Goal: Information Seeking & Learning: Learn about a topic

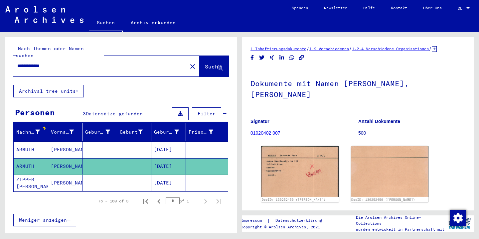
click at [54, 62] on input "**********" at bounding box center [100, 65] width 166 height 7
type input "*********"
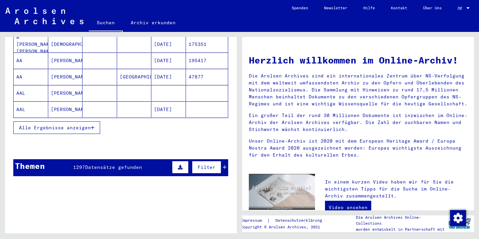
scroll to position [105, 0]
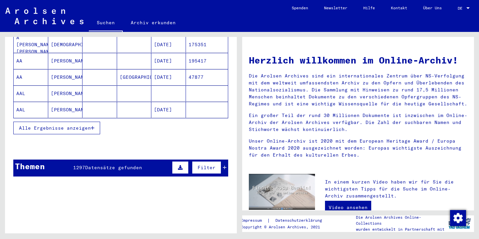
click at [98, 165] on span "Datensätze gefunden" at bounding box center [113, 168] width 57 height 6
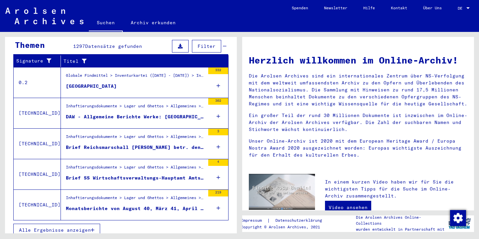
scroll to position [226, 0]
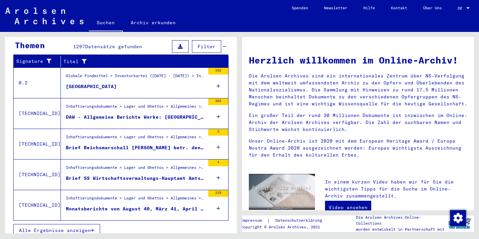
click at [77, 227] on span "Alle Ergebnisse anzeigen" at bounding box center [55, 230] width 72 height 6
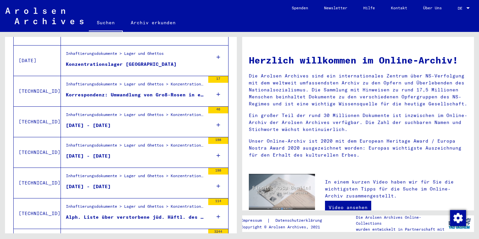
scroll to position [619, 0]
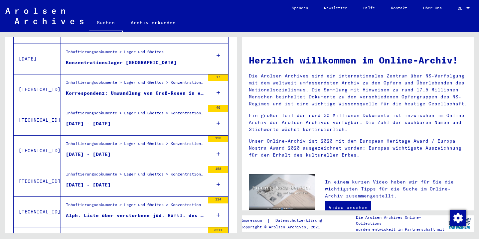
click at [90, 151] on div "[DATE] - [DATE]" at bounding box center [88, 154] width 45 height 7
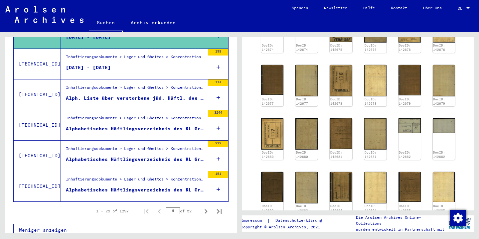
scroll to position [736, 0]
click at [206, 207] on icon "Next page" at bounding box center [205, 211] width 9 height 9
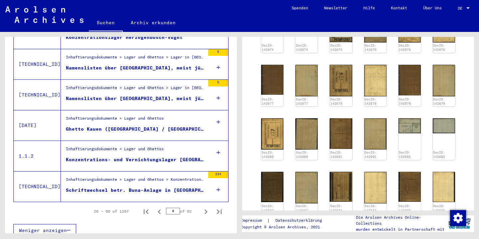
click at [123, 156] on div "Konzentrations- und Vernichtungslager [GEOGRAPHIC_DATA]" at bounding box center [135, 159] width 139 height 7
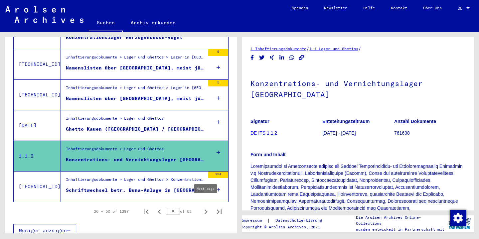
click at [205, 209] on icon "Next page" at bounding box center [205, 211] width 3 height 5
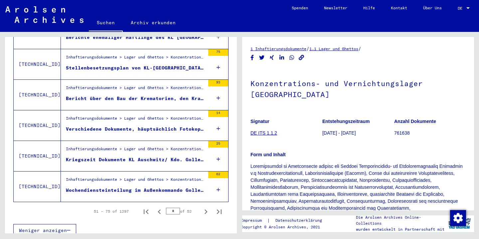
click at [128, 87] on figure "Inhaftierungsdokumente > Lager und Ghettos > Konzentrations- und Vernichtungsla…" at bounding box center [135, 90] width 139 height 10
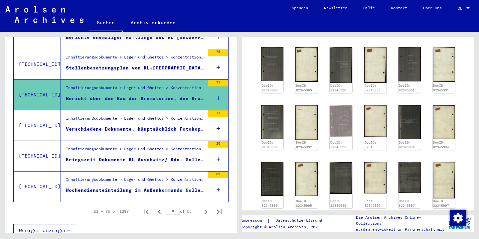
scroll to position [264, 0]
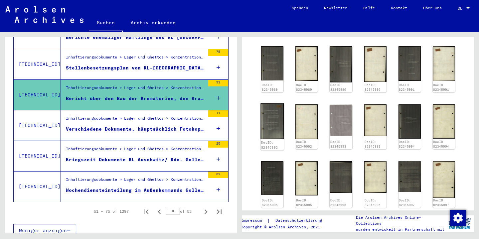
click at [271, 118] on img at bounding box center [272, 121] width 24 height 36
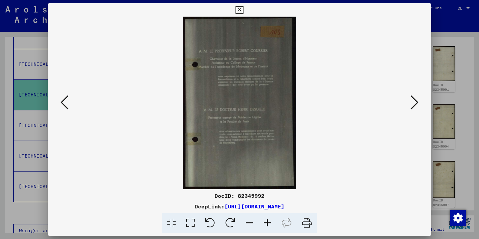
click at [268, 220] on icon at bounding box center [267, 223] width 18 height 20
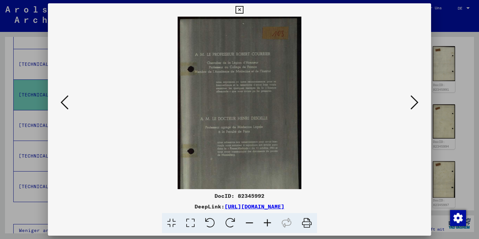
click at [268, 220] on icon at bounding box center [267, 223] width 18 height 20
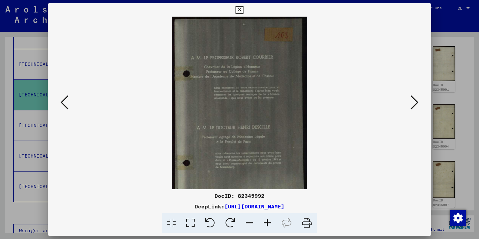
click at [268, 220] on icon at bounding box center [267, 223] width 18 height 20
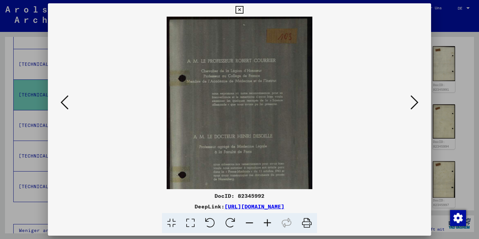
click at [268, 220] on icon at bounding box center [267, 223] width 18 height 20
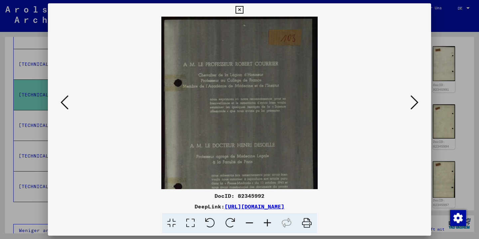
click at [268, 220] on icon at bounding box center [267, 223] width 18 height 20
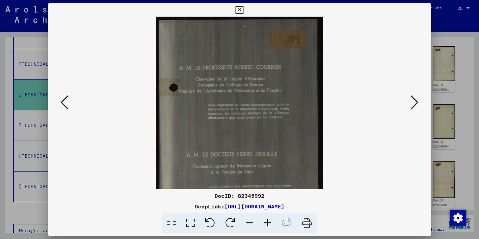
click at [268, 220] on icon at bounding box center [267, 223] width 18 height 20
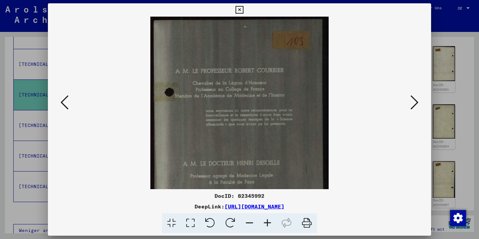
click at [413, 105] on icon at bounding box center [414, 102] width 8 height 16
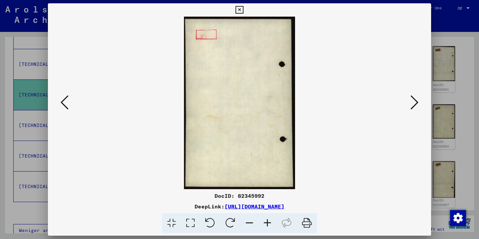
click at [413, 105] on icon at bounding box center [414, 102] width 8 height 16
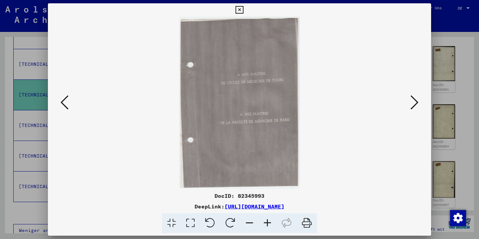
click at [413, 105] on icon at bounding box center [414, 102] width 8 height 16
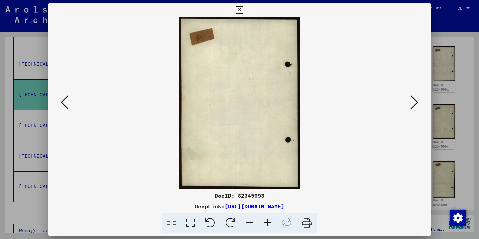
click at [413, 105] on icon at bounding box center [414, 102] width 8 height 16
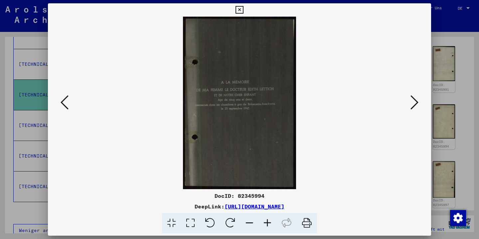
click at [243, 9] on icon at bounding box center [239, 10] width 8 height 8
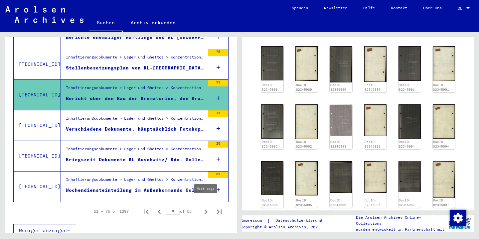
click at [205, 207] on icon "Next page" at bounding box center [205, 211] width 9 height 9
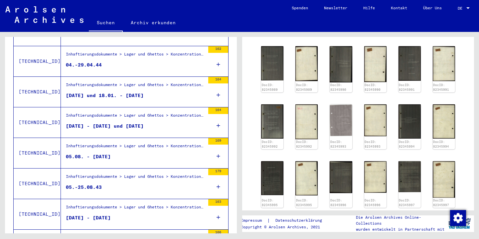
scroll to position [555, 0]
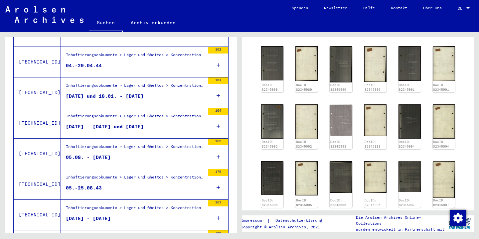
click at [108, 93] on div "[DATE] und 18.01. - [DATE]" at bounding box center [105, 96] width 78 height 7
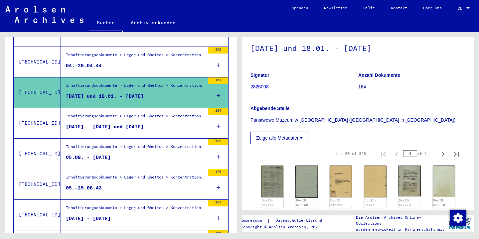
scroll to position [43, 0]
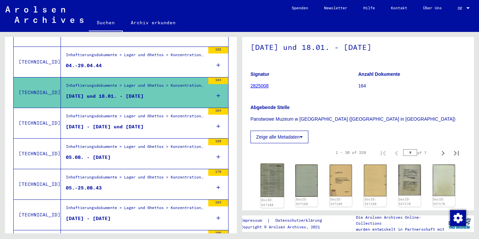
click at [277, 173] on img at bounding box center [272, 181] width 24 height 34
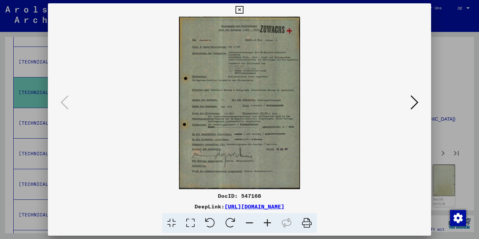
click at [267, 221] on icon at bounding box center [267, 223] width 18 height 20
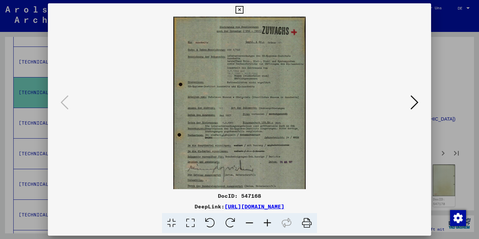
click at [267, 221] on icon at bounding box center [267, 223] width 18 height 20
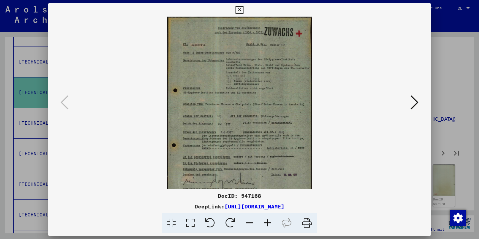
click at [267, 221] on icon at bounding box center [267, 223] width 18 height 20
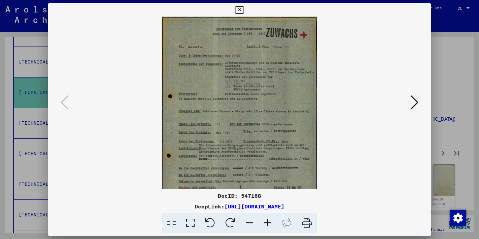
click at [267, 221] on icon at bounding box center [267, 223] width 18 height 20
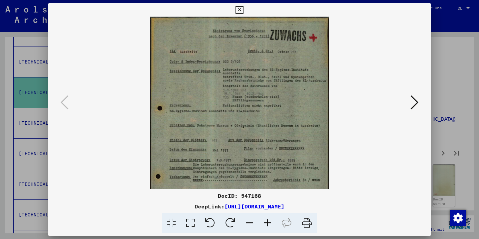
click at [267, 221] on icon at bounding box center [267, 223] width 18 height 20
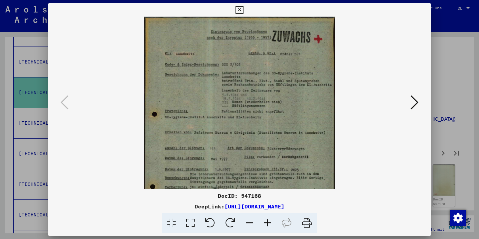
click at [267, 221] on icon at bounding box center [267, 223] width 18 height 20
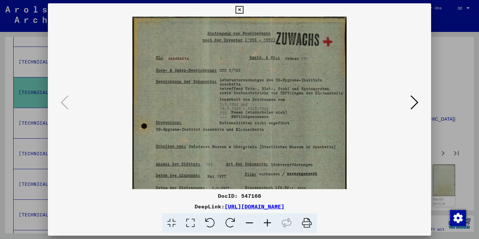
click at [267, 221] on icon at bounding box center [267, 223] width 18 height 20
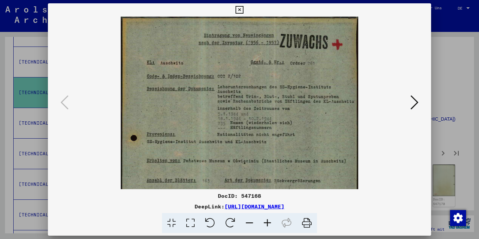
click at [267, 221] on icon at bounding box center [267, 223] width 18 height 20
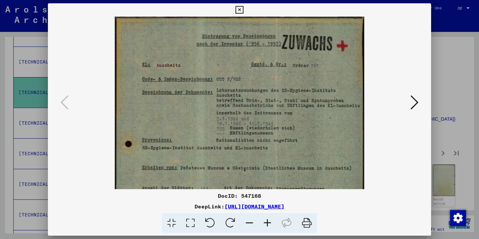
click at [267, 221] on icon at bounding box center [267, 223] width 18 height 20
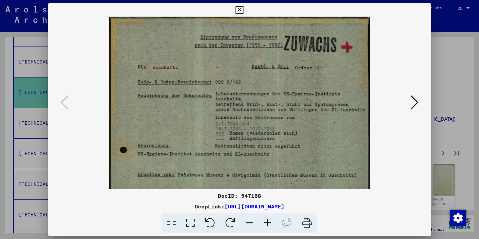
click at [416, 102] on icon at bounding box center [414, 102] width 8 height 16
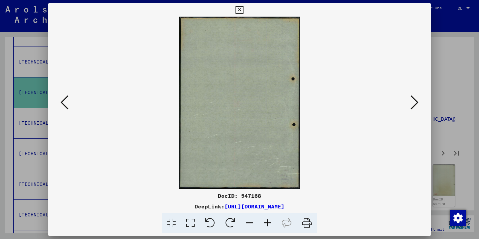
click at [416, 102] on icon at bounding box center [414, 102] width 8 height 16
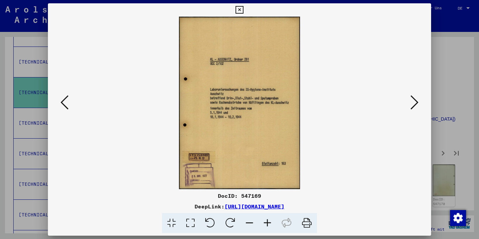
click at [416, 102] on icon at bounding box center [414, 102] width 8 height 16
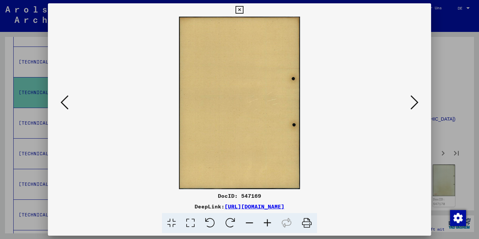
click at [416, 102] on icon at bounding box center [414, 102] width 8 height 16
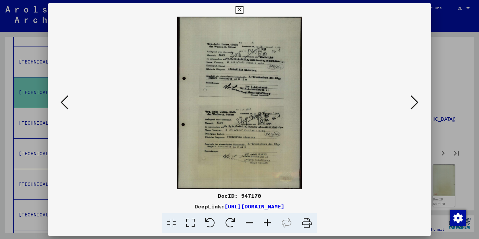
click at [416, 102] on icon at bounding box center [414, 102] width 8 height 16
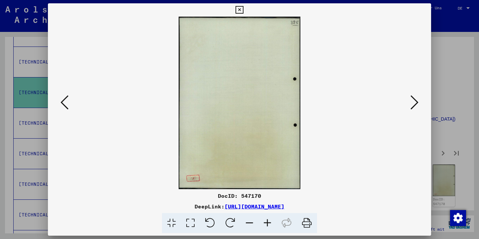
click at [416, 102] on icon at bounding box center [414, 102] width 8 height 16
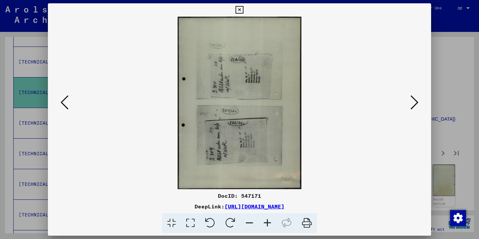
click at [416, 102] on icon at bounding box center [414, 102] width 8 height 16
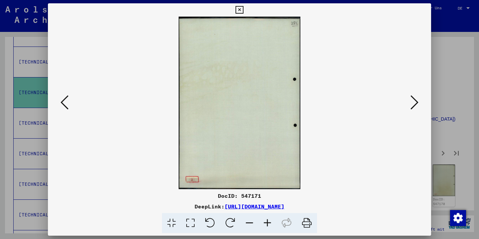
click at [416, 102] on icon at bounding box center [414, 102] width 8 height 16
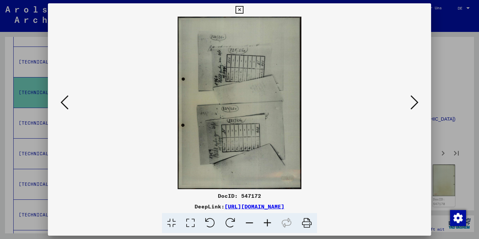
click at [416, 102] on icon at bounding box center [414, 102] width 8 height 16
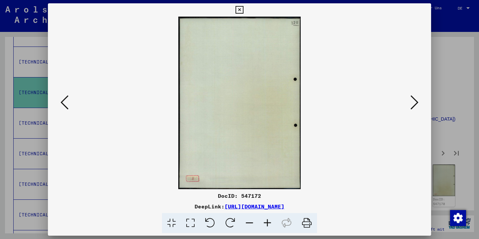
click at [416, 102] on icon at bounding box center [414, 102] width 8 height 16
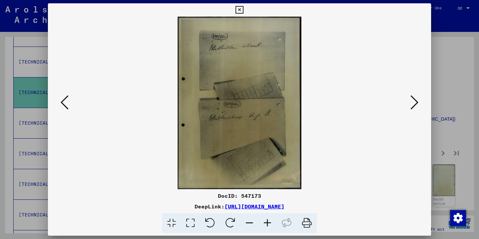
click at [416, 102] on icon at bounding box center [414, 102] width 8 height 16
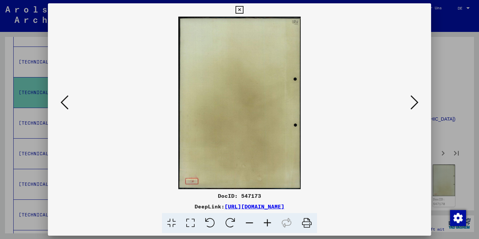
click at [416, 102] on icon at bounding box center [414, 102] width 8 height 16
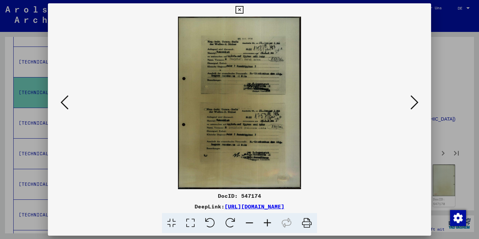
click at [267, 221] on icon at bounding box center [267, 223] width 18 height 20
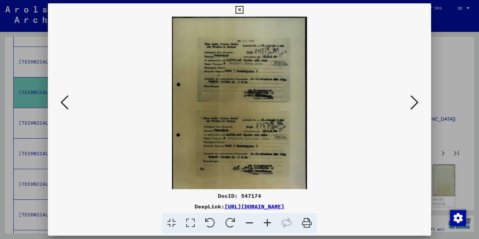
click at [267, 221] on icon at bounding box center [267, 223] width 18 height 20
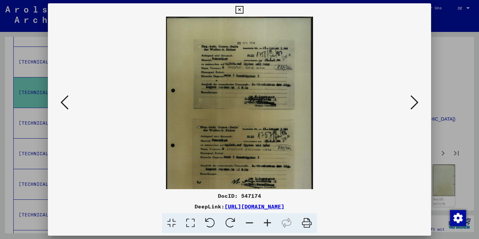
click at [267, 221] on icon at bounding box center [267, 223] width 18 height 20
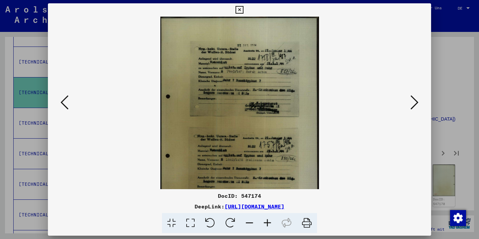
click at [267, 221] on icon at bounding box center [267, 223] width 18 height 20
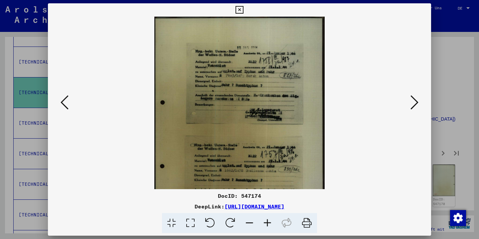
click at [267, 221] on icon at bounding box center [267, 223] width 18 height 20
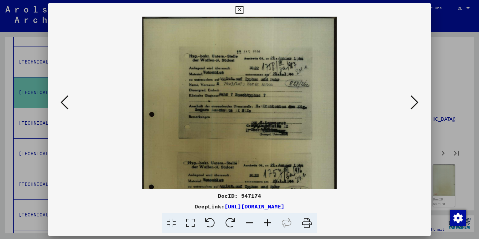
click at [267, 221] on icon at bounding box center [267, 223] width 18 height 20
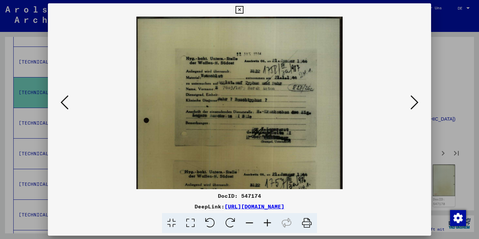
click at [267, 221] on icon at bounding box center [267, 223] width 18 height 20
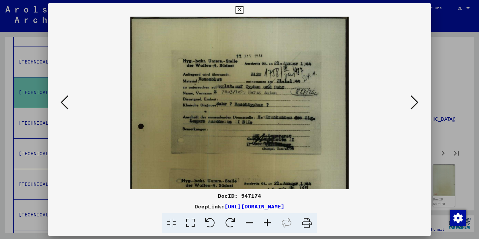
click at [267, 221] on icon at bounding box center [267, 223] width 18 height 20
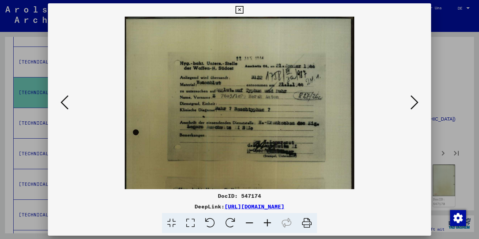
click at [267, 221] on icon at bounding box center [267, 223] width 18 height 20
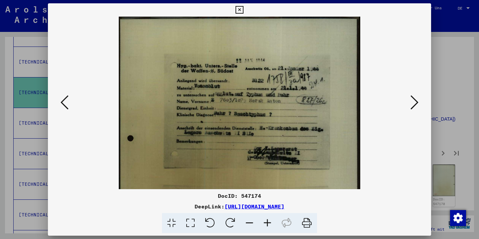
click at [267, 221] on icon at bounding box center [267, 223] width 18 height 20
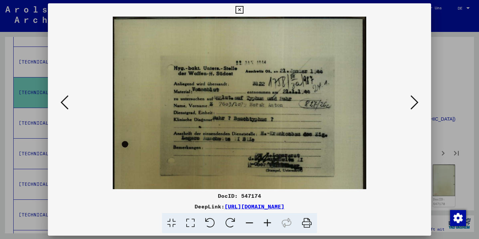
click at [267, 221] on icon at bounding box center [267, 223] width 18 height 20
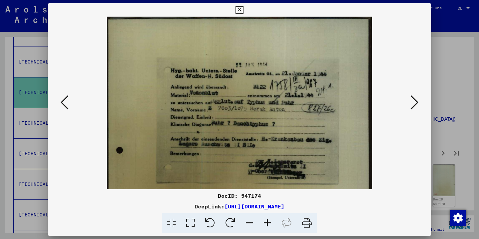
click at [414, 102] on icon at bounding box center [414, 102] width 8 height 16
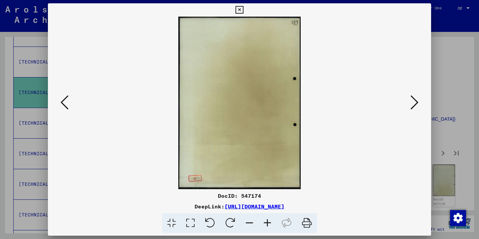
click at [414, 102] on icon at bounding box center [414, 102] width 8 height 16
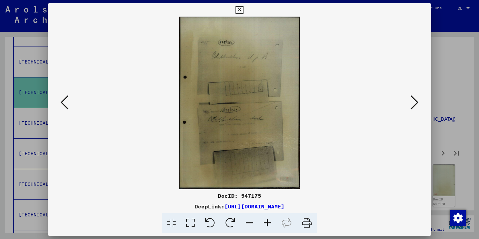
click at [414, 102] on icon at bounding box center [414, 102] width 8 height 16
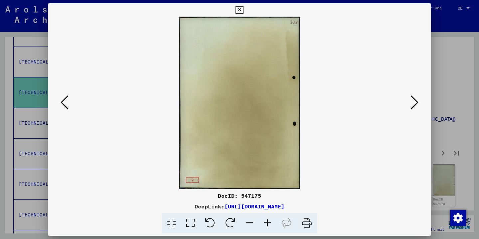
click at [414, 102] on icon at bounding box center [414, 102] width 8 height 16
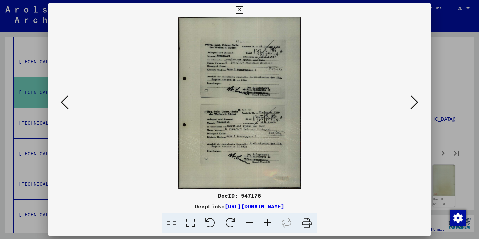
click at [414, 102] on icon at bounding box center [414, 102] width 8 height 16
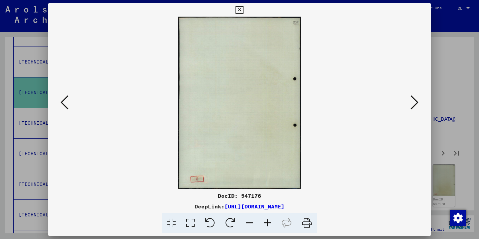
click at [414, 102] on icon at bounding box center [414, 102] width 8 height 16
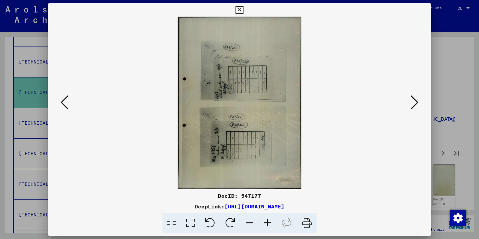
click at [414, 102] on icon at bounding box center [414, 102] width 8 height 16
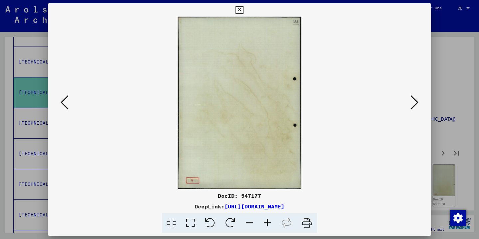
click at [414, 102] on icon at bounding box center [414, 102] width 8 height 16
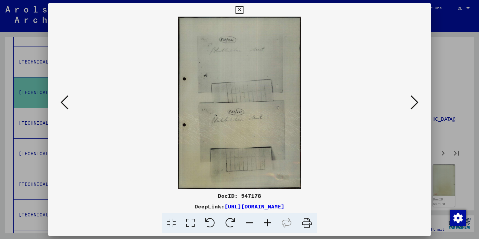
click at [414, 102] on icon at bounding box center [414, 102] width 8 height 16
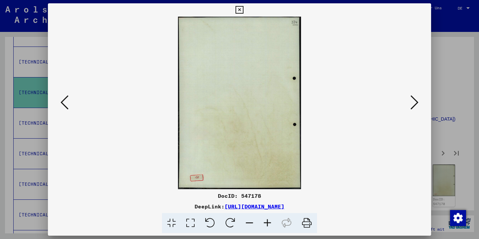
click at [414, 102] on icon at bounding box center [414, 102] width 8 height 16
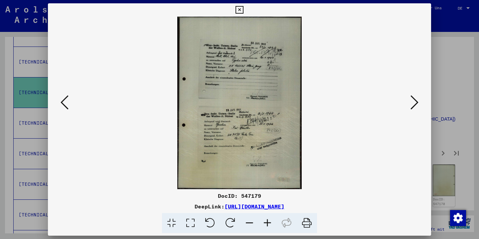
click at [414, 102] on icon at bounding box center [414, 102] width 8 height 16
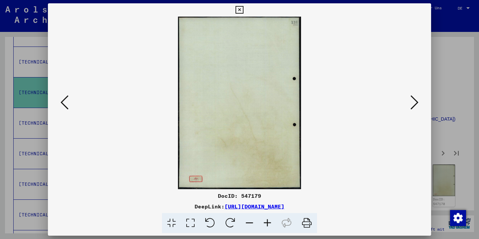
click at [414, 102] on icon at bounding box center [414, 102] width 8 height 16
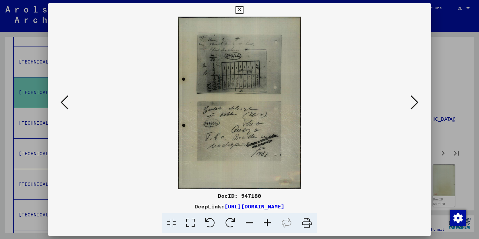
click at [414, 102] on icon at bounding box center [414, 102] width 8 height 16
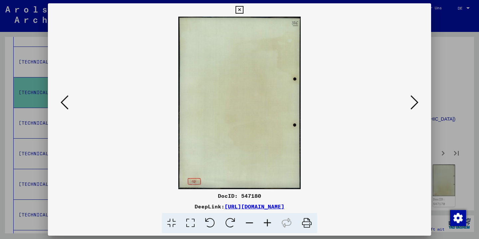
click at [414, 102] on icon at bounding box center [414, 102] width 8 height 16
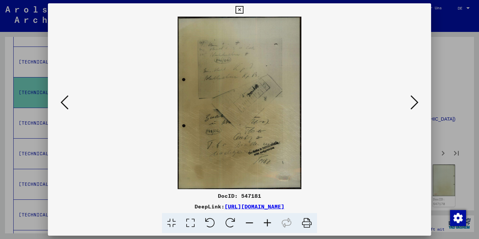
click at [414, 102] on icon at bounding box center [414, 102] width 8 height 16
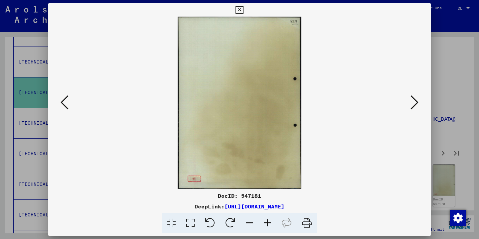
click at [414, 102] on icon at bounding box center [414, 102] width 8 height 16
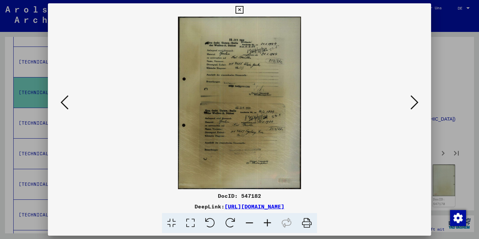
click at [414, 102] on icon at bounding box center [414, 102] width 8 height 16
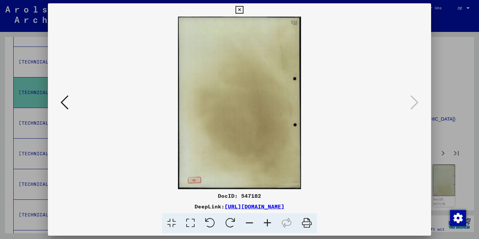
click at [243, 10] on icon at bounding box center [239, 10] width 8 height 8
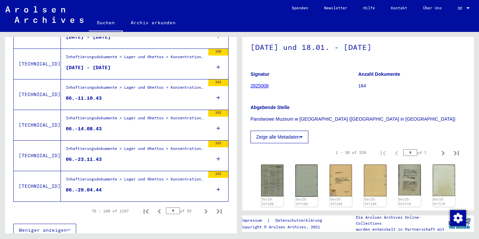
scroll to position [736, 0]
click at [204, 207] on icon "Next page" at bounding box center [205, 211] width 9 height 9
type input "*"
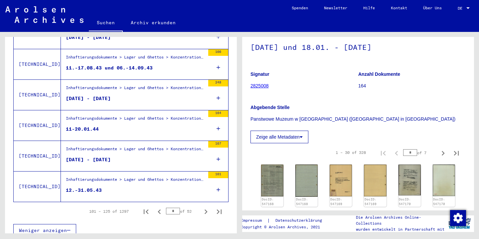
click at [84, 126] on div "11-20.01.44" at bounding box center [82, 129] width 33 height 7
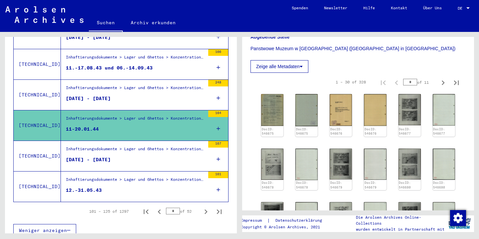
scroll to position [114, 0]
click at [405, 120] on img at bounding box center [410, 109] width 24 height 33
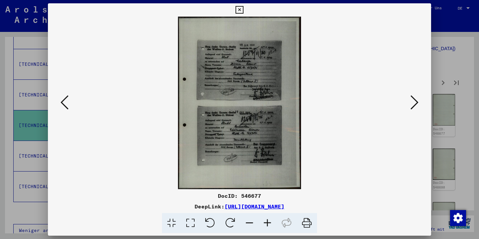
click at [266, 221] on icon at bounding box center [267, 223] width 18 height 20
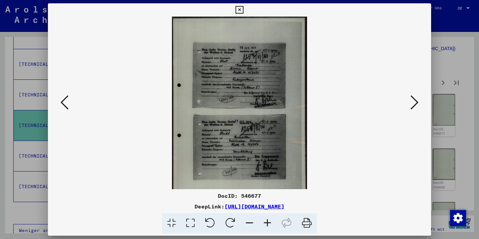
click at [266, 221] on icon at bounding box center [267, 223] width 18 height 20
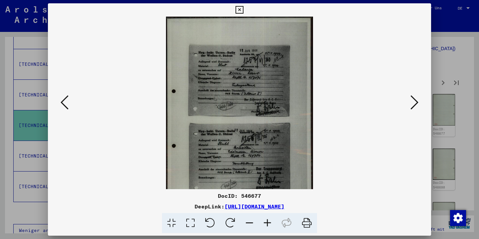
click at [266, 221] on icon at bounding box center [267, 223] width 18 height 20
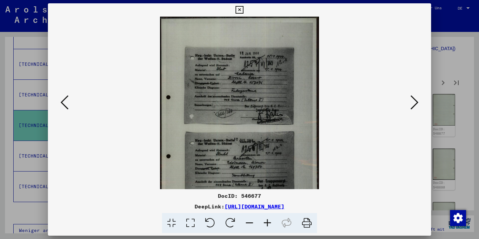
click at [266, 221] on icon at bounding box center [267, 223] width 18 height 20
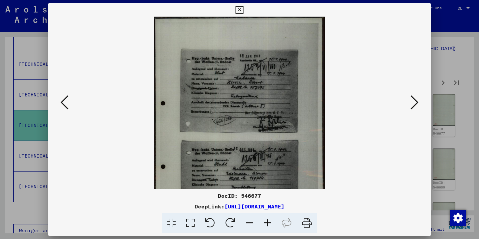
click at [266, 221] on icon at bounding box center [267, 223] width 18 height 20
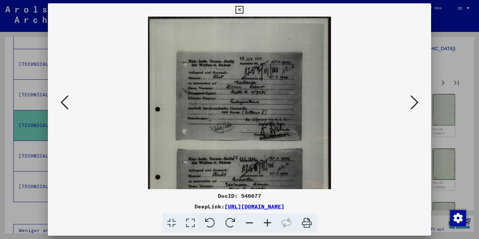
click at [266, 221] on icon at bounding box center [267, 223] width 18 height 20
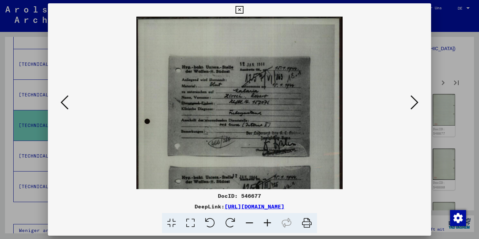
click at [266, 221] on icon at bounding box center [267, 223] width 18 height 20
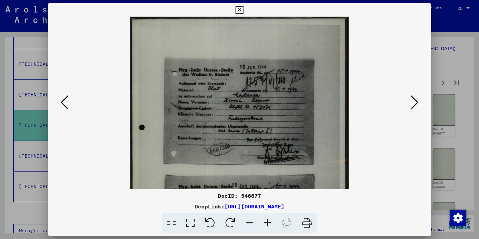
click at [266, 221] on icon at bounding box center [267, 223] width 18 height 20
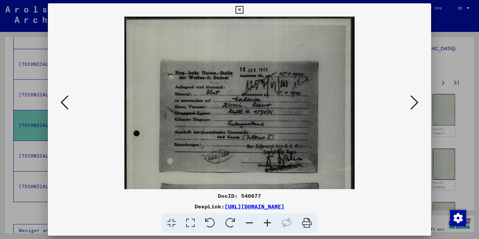
click at [266, 221] on icon at bounding box center [267, 223] width 18 height 20
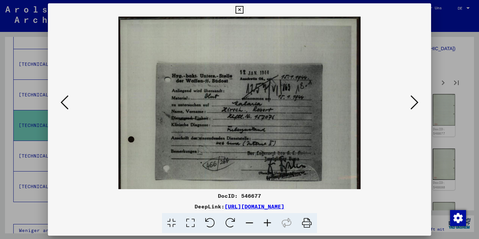
click at [266, 221] on icon at bounding box center [267, 223] width 18 height 20
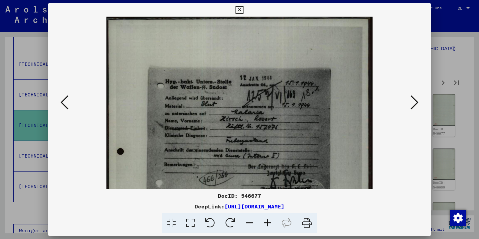
click at [266, 221] on icon at bounding box center [267, 223] width 18 height 20
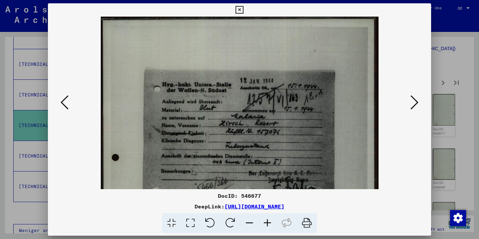
click at [266, 221] on icon at bounding box center [267, 223] width 18 height 20
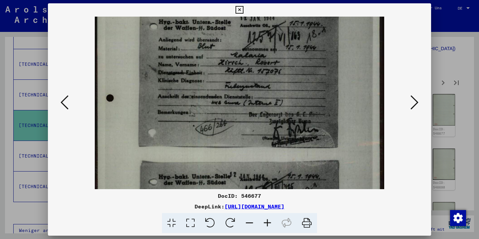
drag, startPoint x: 297, startPoint y: 157, endPoint x: 293, endPoint y: 91, distance: 65.2
click at [267, 220] on icon at bounding box center [267, 223] width 18 height 20
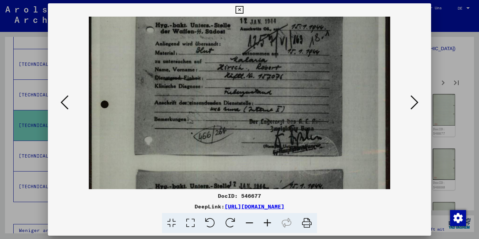
click at [267, 220] on icon at bounding box center [267, 223] width 18 height 20
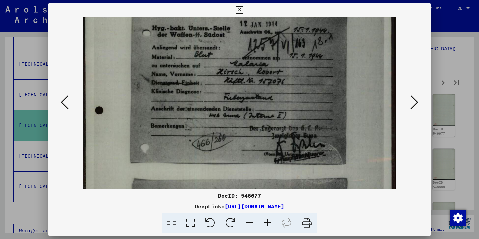
click at [267, 220] on icon at bounding box center [267, 223] width 18 height 20
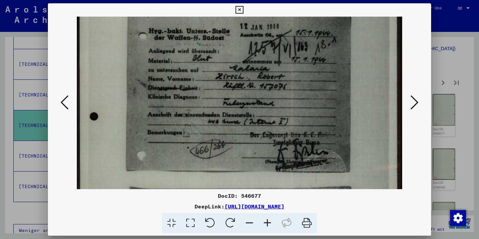
click at [267, 220] on icon at bounding box center [267, 223] width 18 height 20
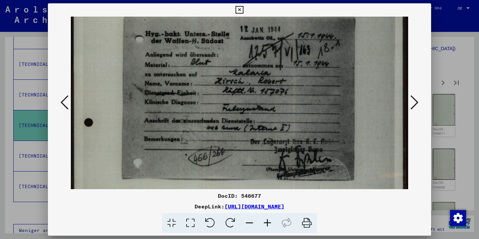
click at [267, 220] on icon at bounding box center [267, 223] width 18 height 20
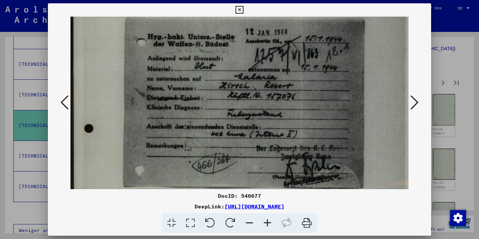
click at [413, 105] on icon at bounding box center [414, 102] width 8 height 16
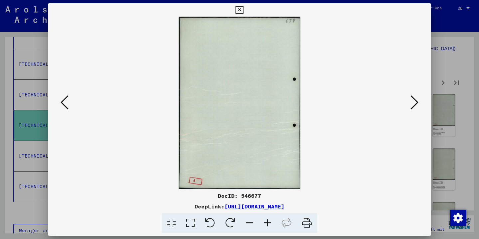
scroll to position [0, 0]
click at [413, 105] on icon at bounding box center [414, 102] width 8 height 16
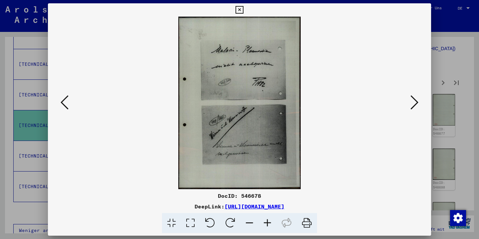
click at [413, 105] on icon at bounding box center [414, 102] width 8 height 16
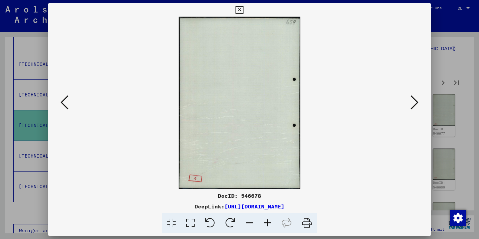
click at [413, 105] on icon at bounding box center [414, 102] width 8 height 16
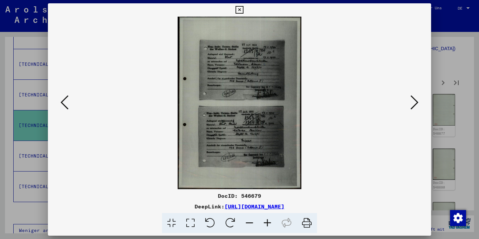
click at [267, 219] on icon at bounding box center [267, 223] width 18 height 20
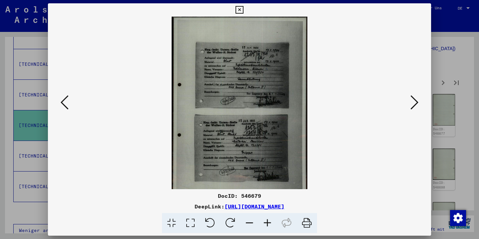
click at [267, 219] on icon at bounding box center [267, 223] width 18 height 20
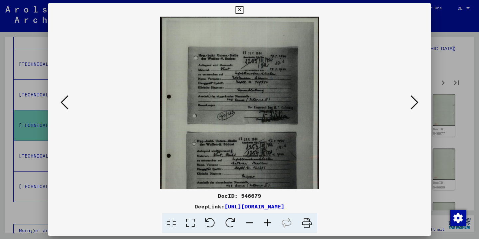
click at [267, 219] on icon at bounding box center [267, 223] width 18 height 20
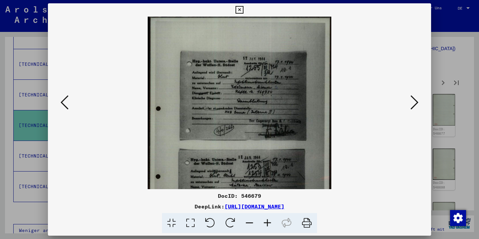
click at [267, 219] on icon at bounding box center [267, 223] width 18 height 20
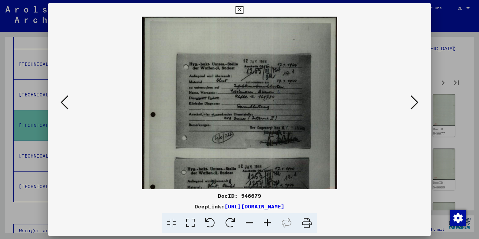
click at [267, 219] on icon at bounding box center [267, 223] width 18 height 20
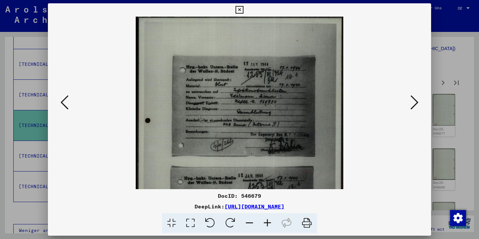
click at [267, 219] on icon at bounding box center [267, 223] width 18 height 20
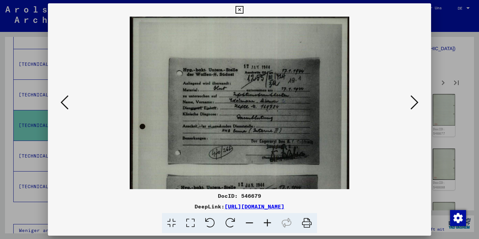
click at [267, 219] on icon at bounding box center [267, 223] width 18 height 20
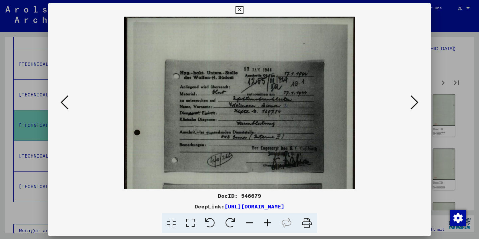
click at [267, 219] on icon at bounding box center [267, 223] width 18 height 20
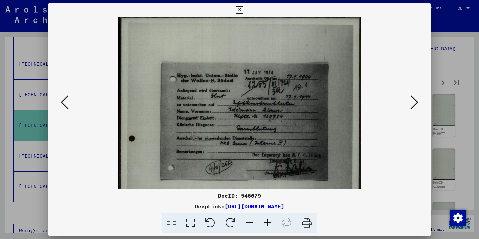
click at [267, 219] on icon at bounding box center [267, 223] width 18 height 20
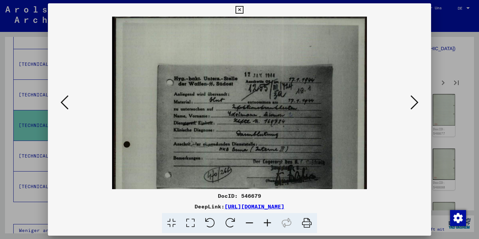
click at [267, 219] on icon at bounding box center [267, 223] width 18 height 20
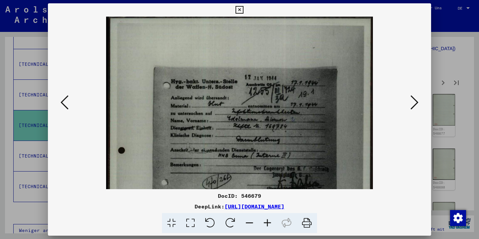
click at [267, 219] on icon at bounding box center [267, 223] width 18 height 20
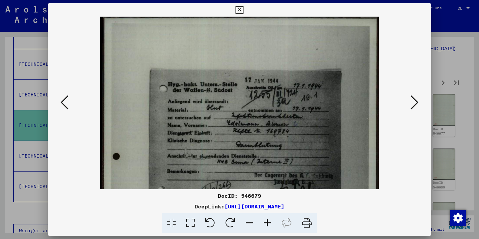
click at [267, 219] on icon at bounding box center [267, 223] width 18 height 20
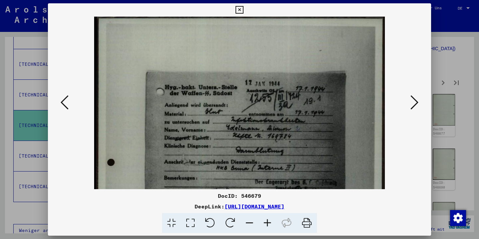
click at [267, 219] on icon at bounding box center [267, 223] width 18 height 20
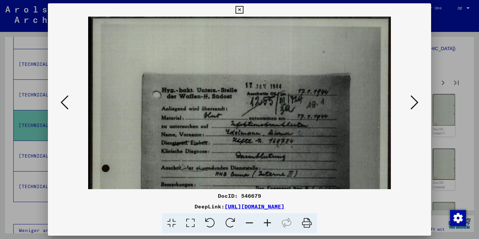
click at [267, 219] on icon at bounding box center [267, 223] width 18 height 20
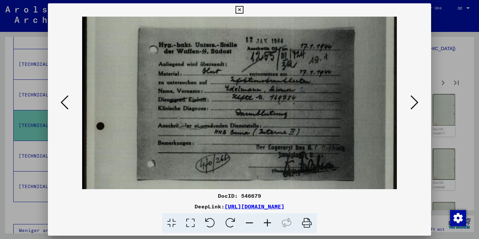
scroll to position [50, 0]
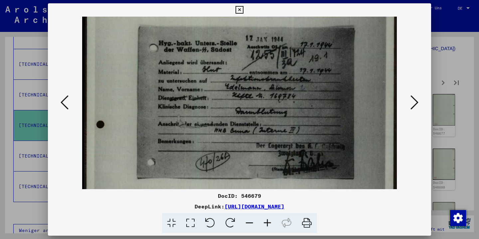
drag, startPoint x: 310, startPoint y: 158, endPoint x: 310, endPoint y: 108, distance: 49.9
click at [243, 8] on icon at bounding box center [239, 10] width 8 height 8
